Goal: Transaction & Acquisition: Book appointment/travel/reservation

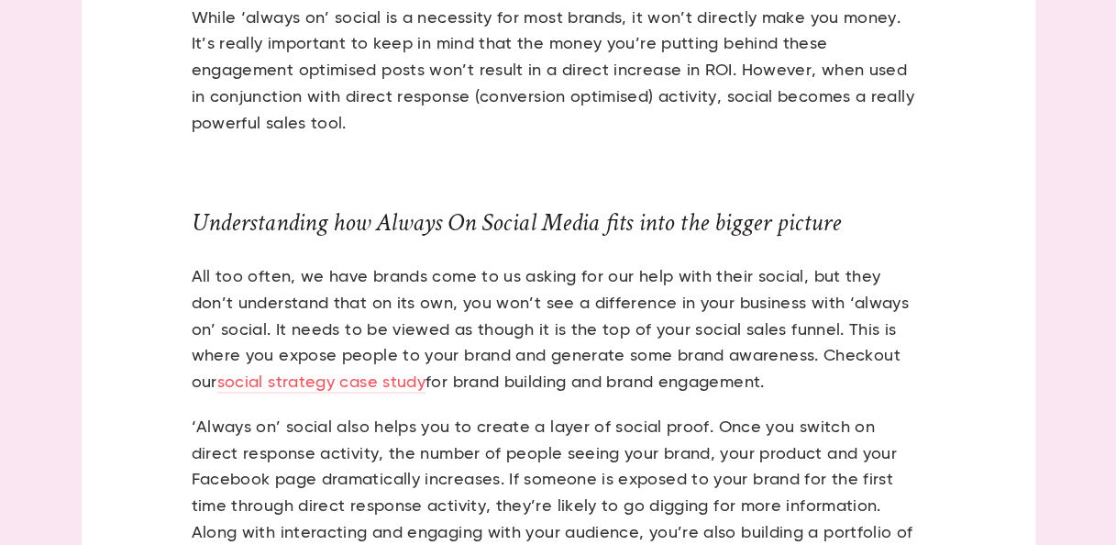
scroll to position [1059, 0]
click at [304, 385] on link "social strategy case study" at bounding box center [321, 384] width 208 height 18
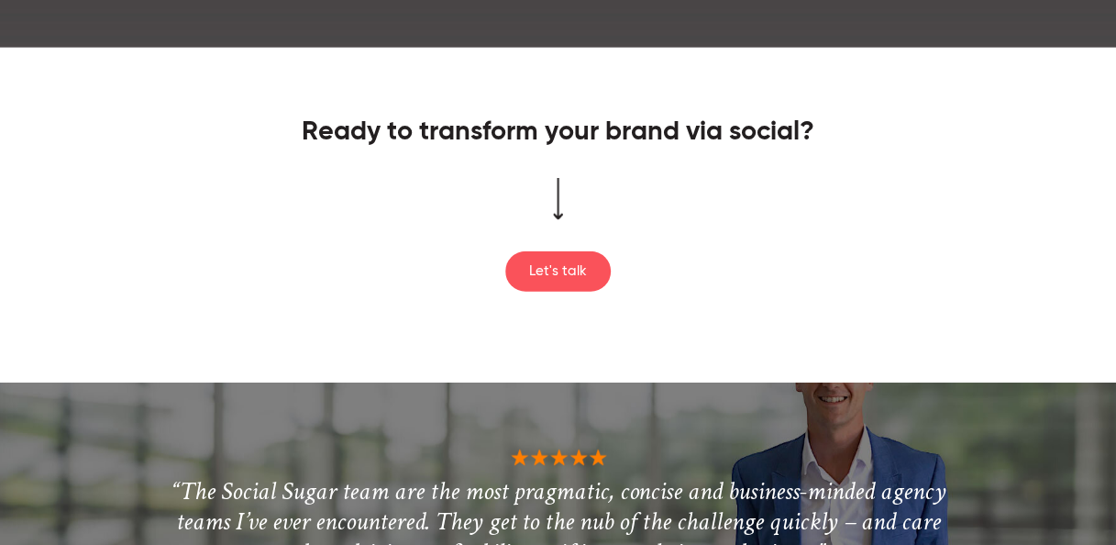
scroll to position [2161, 0]
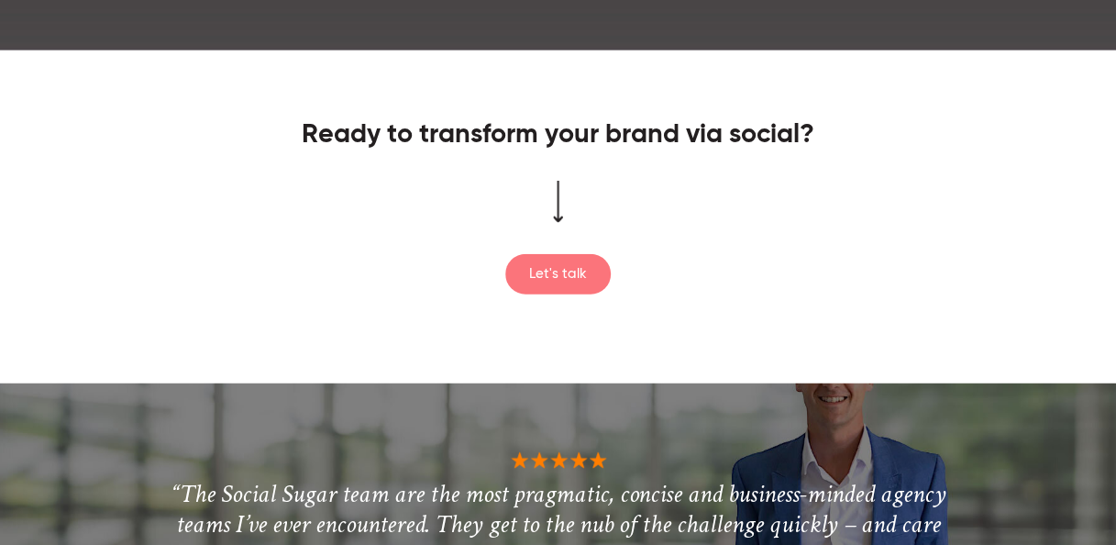
click at [560, 266] on link "Let's talk" at bounding box center [557, 274] width 105 height 40
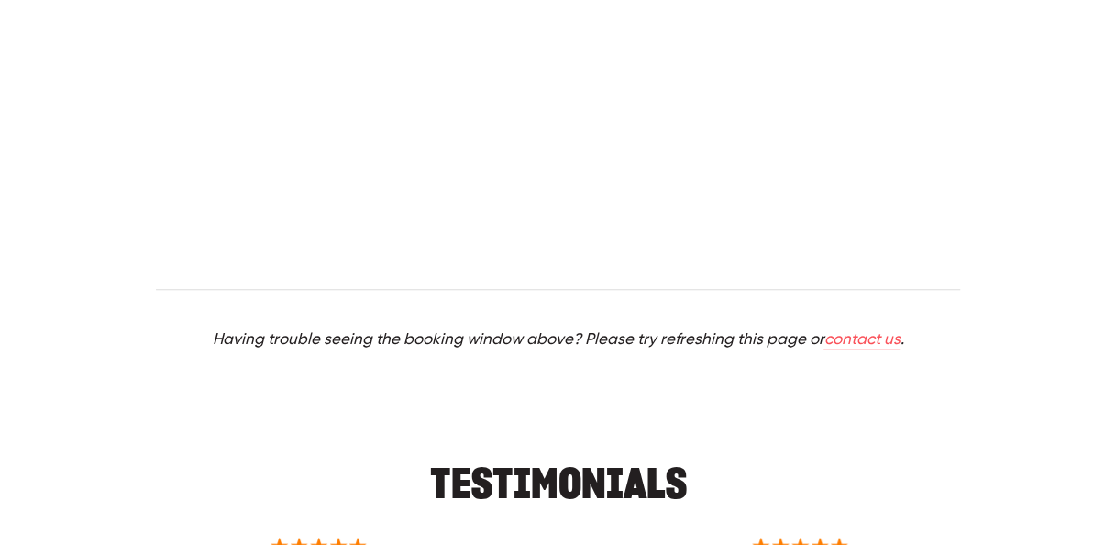
scroll to position [558, 0]
